Goal: Find specific page/section: Find specific page/section

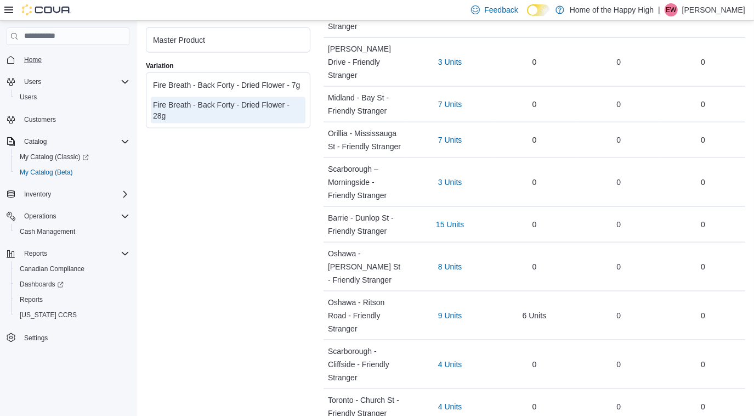
scroll to position [3717, 0]
click at [31, 64] on span "Home" at bounding box center [33, 59] width 18 height 9
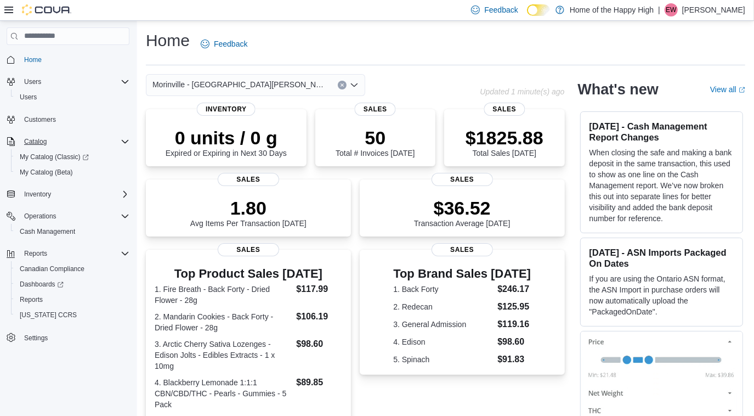
click at [36, 137] on span "Catalog" at bounding box center [35, 141] width 22 height 9
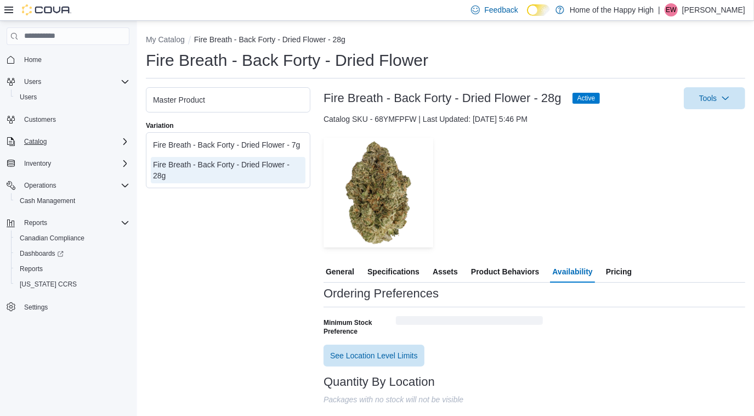
scroll to position [3717, 0]
